Goal: Navigation & Orientation: Find specific page/section

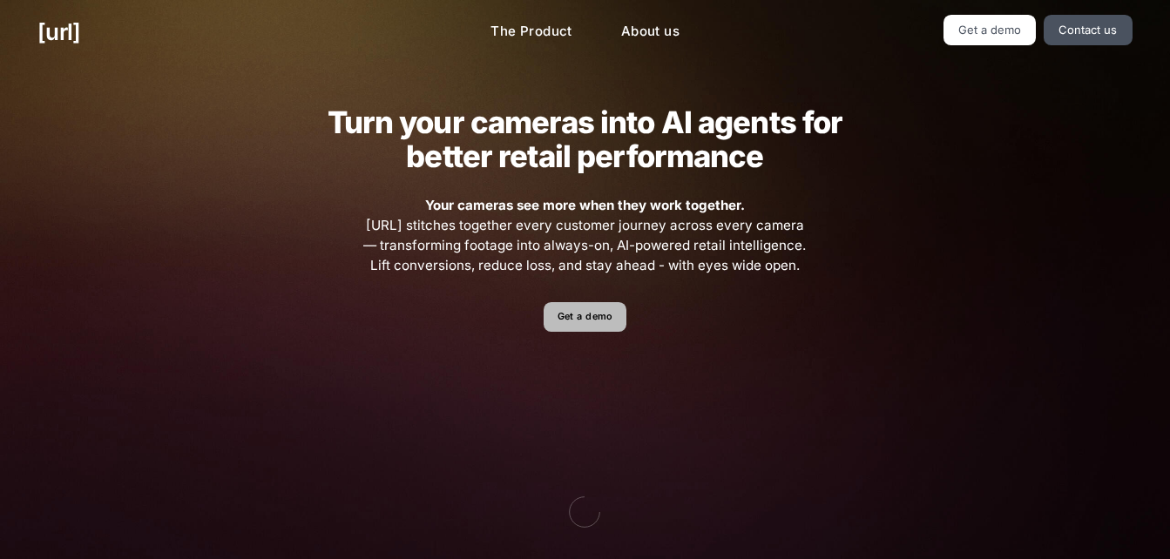
click at [602, 315] on link "Get a demo" at bounding box center [585, 317] width 83 height 30
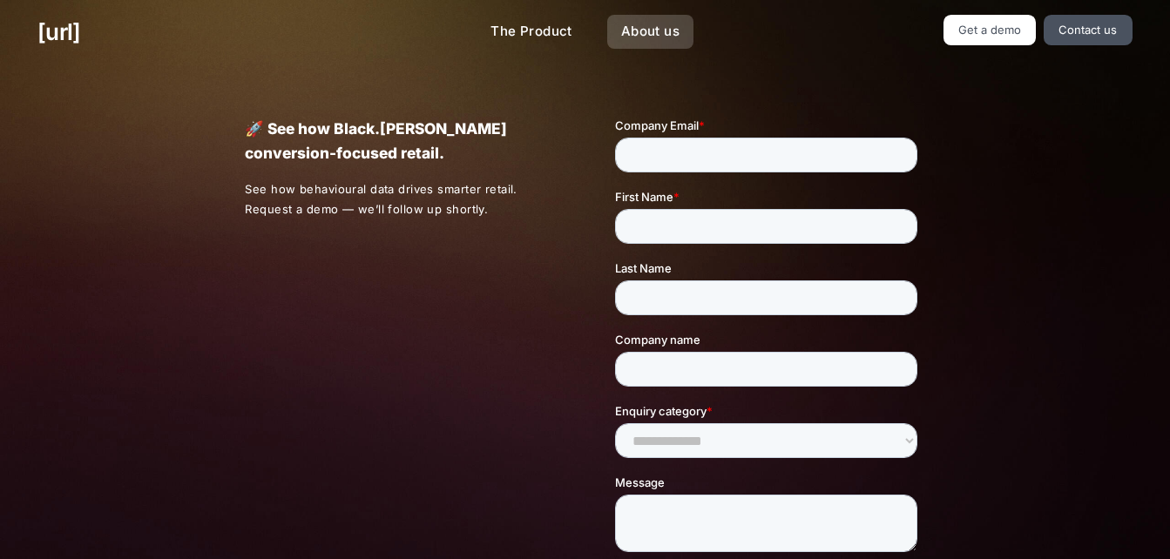
click at [650, 41] on link "About us" at bounding box center [650, 32] width 86 height 34
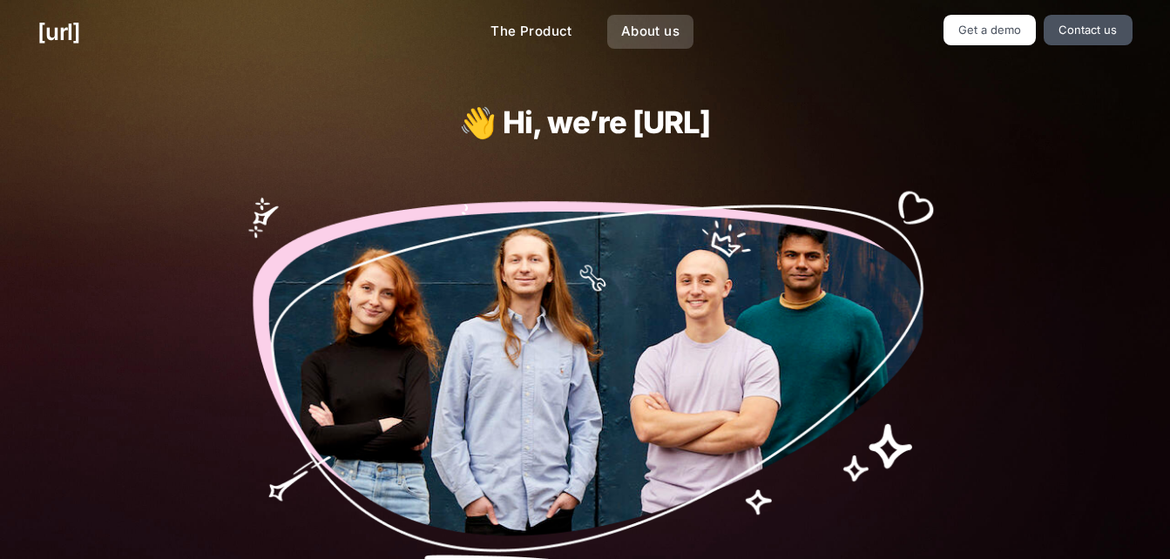
click at [650, 41] on link "About us" at bounding box center [650, 32] width 86 height 34
click at [983, 37] on link "Get a demo" at bounding box center [990, 30] width 93 height 30
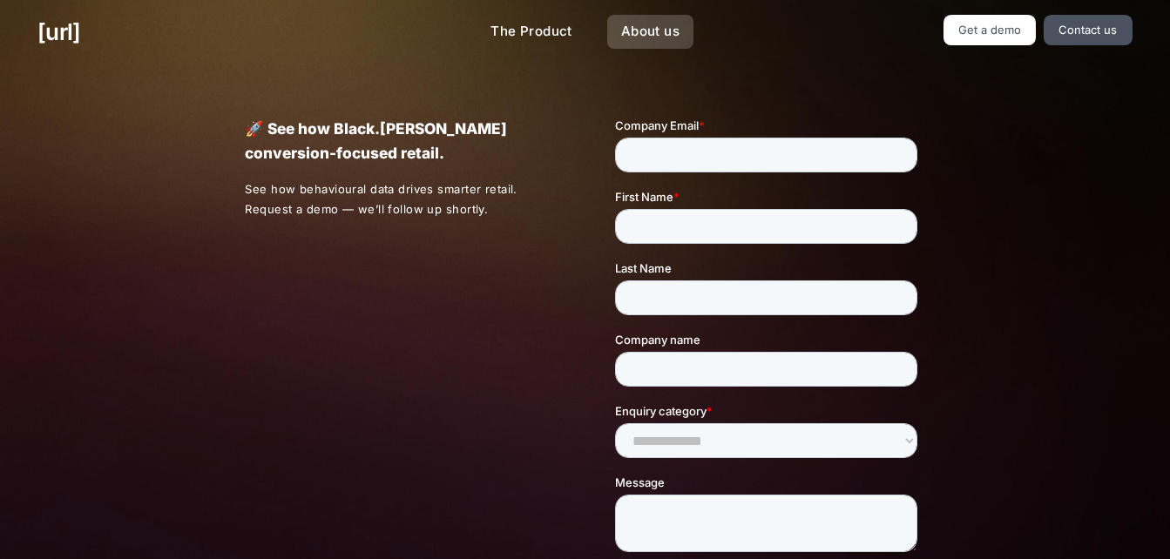
click at [671, 31] on link "About us" at bounding box center [650, 32] width 86 height 34
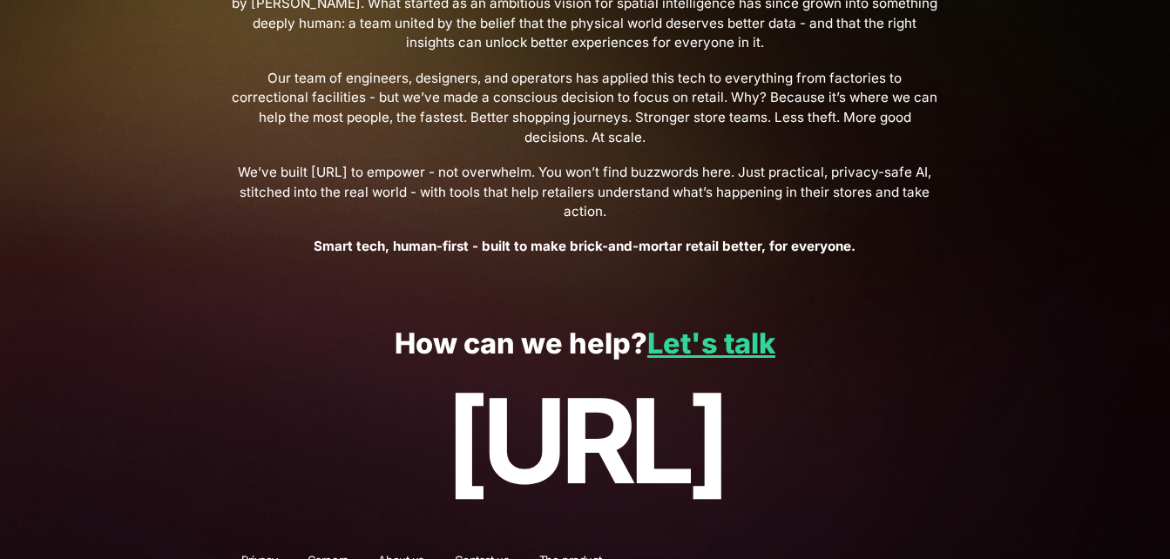
scroll to position [702, 0]
